Goal: Transaction & Acquisition: Purchase product/service

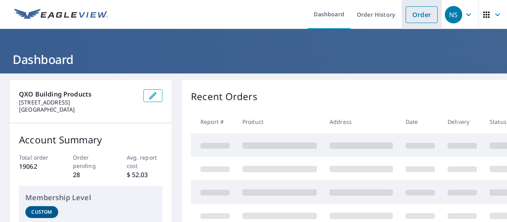
click at [409, 13] on link "Order" at bounding box center [422, 14] width 32 height 17
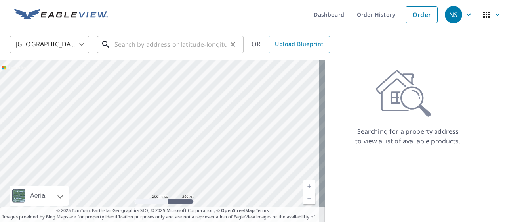
click at [191, 52] on input "text" at bounding box center [171, 44] width 113 height 22
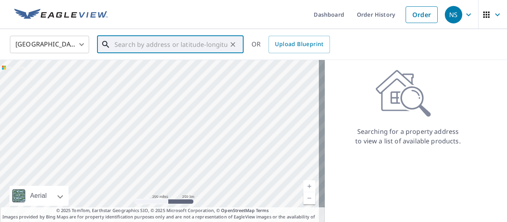
click at [191, 52] on input "text" at bounding box center [171, 44] width 113 height 22
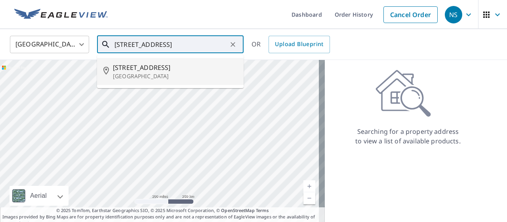
click at [171, 73] on p "Des Moines, IA 50312" at bounding box center [175, 76] width 124 height 8
type input "903 35th St Des Moines, IA 50312"
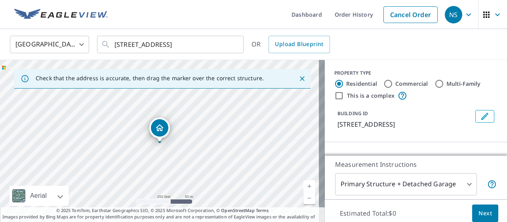
scroll to position [89, 0]
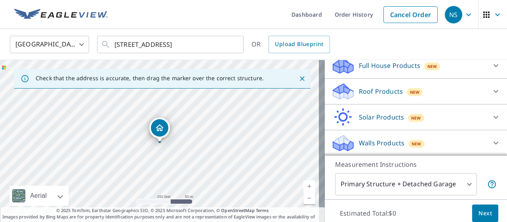
click at [398, 65] on p "Full House Products" at bounding box center [389, 66] width 61 height 10
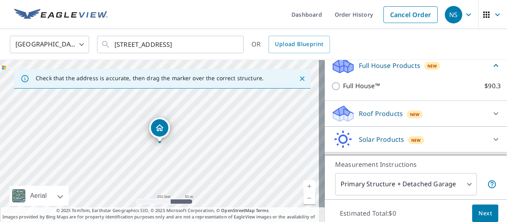
scroll to position [89, 0]
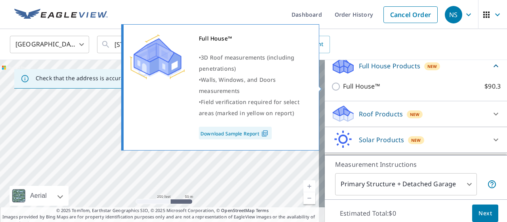
click at [369, 86] on p "Full House™" at bounding box center [361, 86] width 37 height 10
click at [343, 86] on input "Full House™ $90.3" at bounding box center [337, 87] width 12 height 10
checkbox input "true"
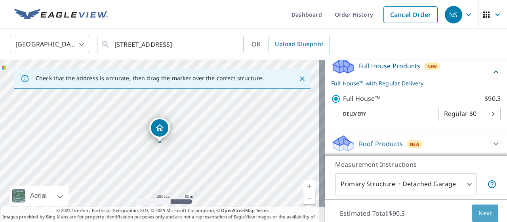
click at [491, 212] on button "Next" at bounding box center [485, 213] width 26 height 18
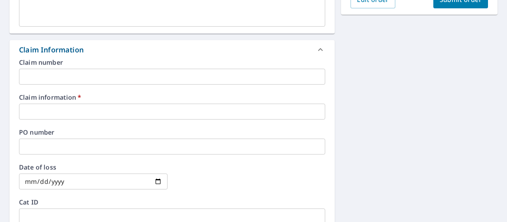
scroll to position [249, 0]
click at [84, 109] on input "text" at bounding box center [172, 111] width 306 height 16
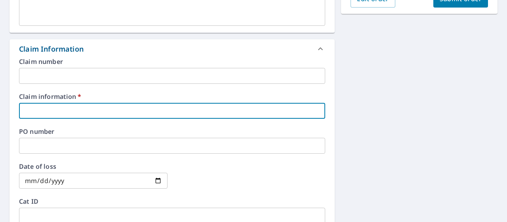
type input "374388"
checkbox input "true"
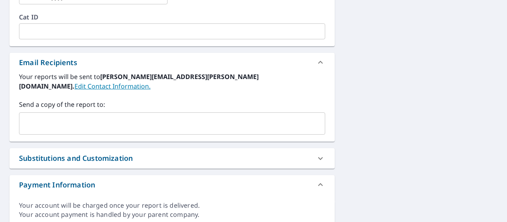
scroll to position [446, 0]
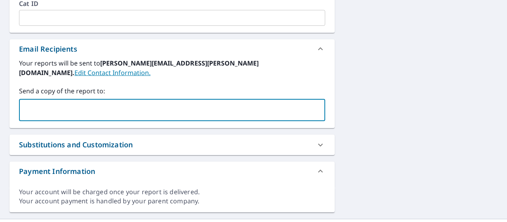
click at [67, 102] on input "text" at bounding box center [166, 109] width 287 height 15
type input "[PERSON_NAME][EMAIL_ADDRESS][DOMAIN_NAME]"
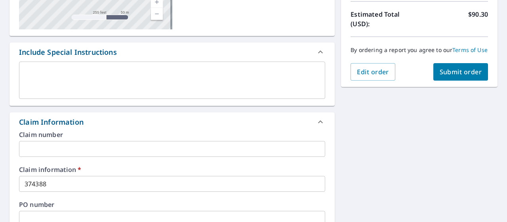
scroll to position [174, 0]
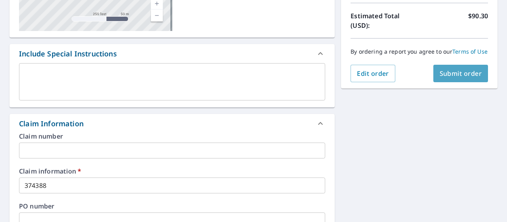
click at [456, 74] on button "Submit order" at bounding box center [461, 73] width 55 height 17
checkbox input "true"
